Goal: Navigation & Orientation: Find specific page/section

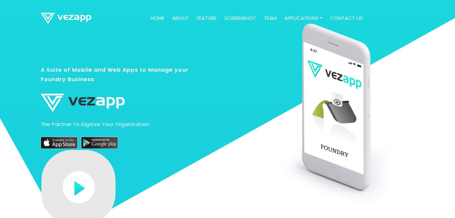
click at [181, 20] on link "about" at bounding box center [181, 18] width 22 height 13
click at [237, 18] on link "screenshot" at bounding box center [240, 18] width 37 height 13
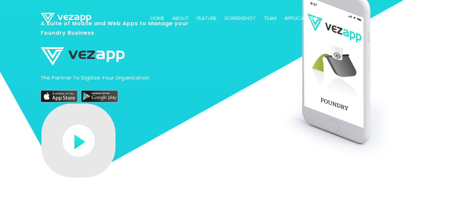
scroll to position [164, 0]
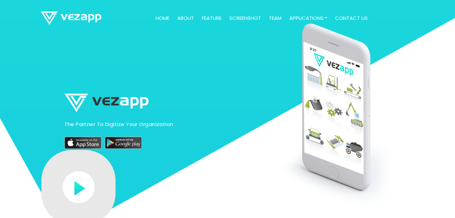
click at [161, 16] on link "Home" at bounding box center [162, 18] width 19 height 13
